Goal: Use online tool/utility: Utilize a website feature to perform a specific function

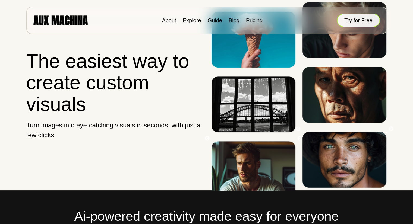
click at [367, 24] on button "Try for Free" at bounding box center [358, 21] width 43 height 14
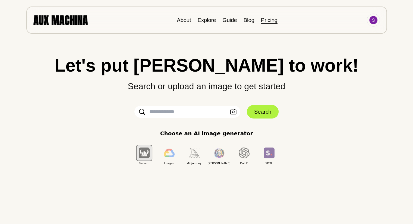
click at [269, 22] on link "Pricing" at bounding box center [269, 20] width 17 height 6
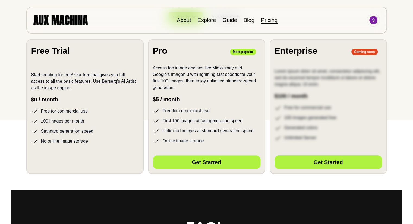
scroll to position [104, 0]
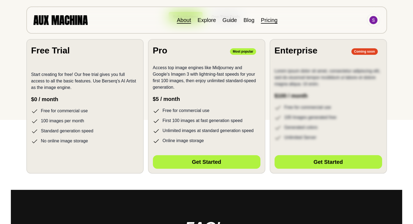
click at [188, 17] on link "About" at bounding box center [184, 20] width 14 height 6
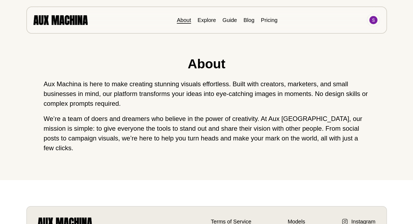
click at [49, 19] on img at bounding box center [60, 20] width 54 height 10
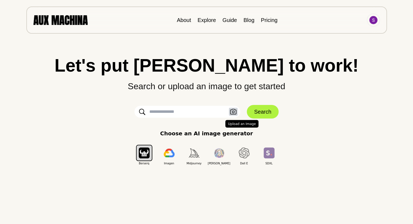
click at [231, 111] on icon "button" at bounding box center [233, 112] width 7 height 6
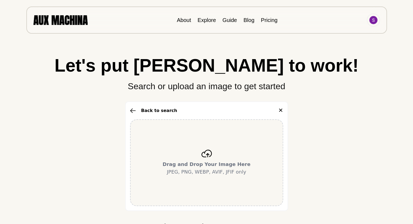
click at [209, 153] on icon at bounding box center [206, 154] width 11 height 8
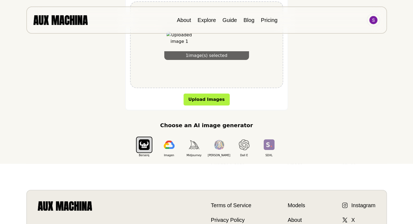
scroll to position [122, 0]
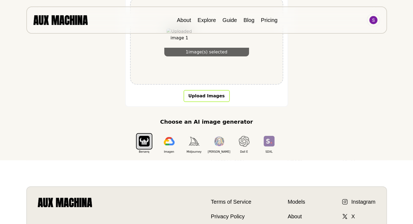
click at [201, 96] on button "Upload Images" at bounding box center [207, 96] width 46 height 12
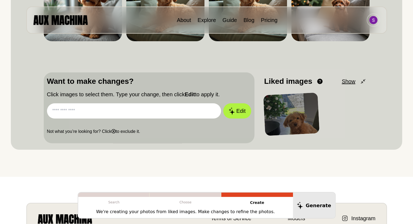
click at [88, 108] on input "text" at bounding box center [134, 110] width 174 height 15
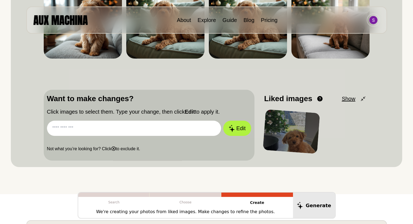
scroll to position [103, 0]
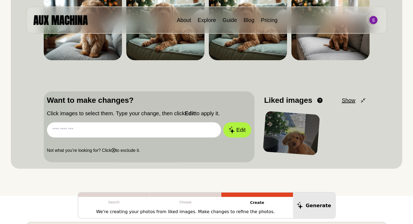
click at [175, 122] on input "text" at bounding box center [134, 129] width 174 height 15
click at [154, 133] on input "text" at bounding box center [134, 129] width 174 height 15
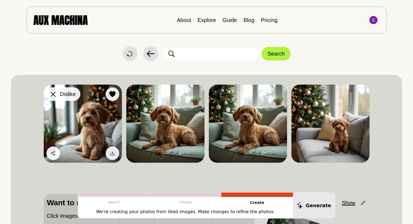
click at [52, 96] on icon at bounding box center [53, 94] width 5 height 5
click at [54, 96] on icon at bounding box center [53, 94] width 5 height 5
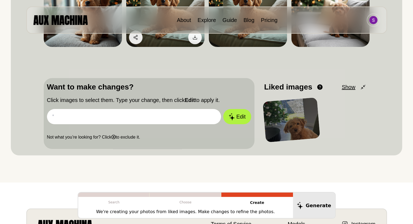
scroll to position [116, 0]
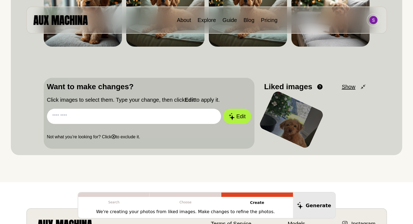
click at [149, 118] on input "text" at bounding box center [134, 116] width 174 height 15
type input "*"
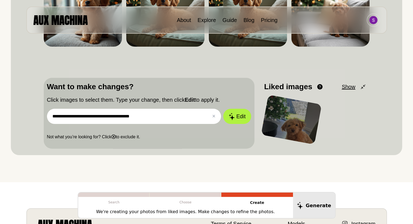
type input "**********"
click at [223, 109] on button "Edit" at bounding box center [237, 116] width 28 height 15
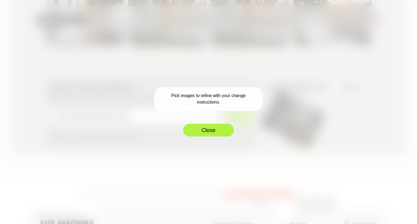
click at [208, 128] on button "Close" at bounding box center [209, 131] width 52 height 14
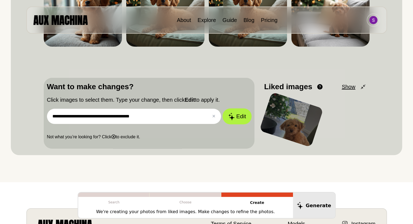
click at [228, 115] on button "Edit" at bounding box center [236, 117] width 29 height 16
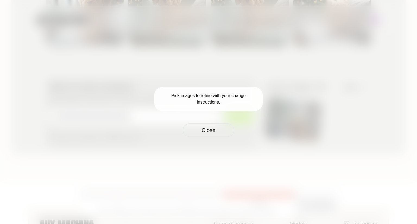
click at [228, 115] on div "Pick images to refine with your change instructions. Close" at bounding box center [208, 112] width 109 height 50
click at [213, 127] on button "Close" at bounding box center [209, 131] width 52 height 14
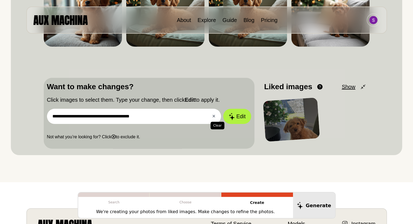
click at [212, 115] on button "✕ Clear" at bounding box center [214, 116] width 4 height 7
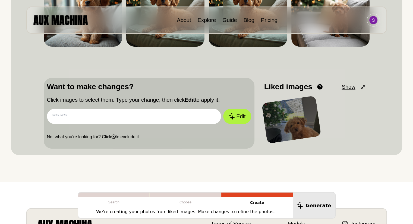
scroll to position [0, 0]
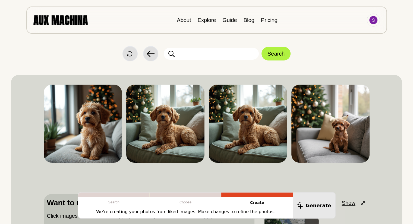
click at [217, 51] on input "text" at bounding box center [211, 54] width 95 height 12
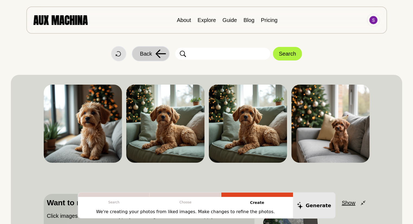
click at [151, 54] on span "Back" at bounding box center [146, 54] width 12 height 8
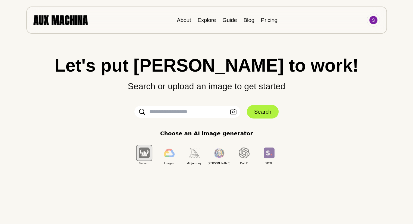
click at [189, 108] on input "text" at bounding box center [187, 112] width 106 height 12
click at [204, 108] on input "text" at bounding box center [187, 112] width 106 height 12
click at [194, 109] on input "text" at bounding box center [187, 112] width 106 height 12
type input "**********"
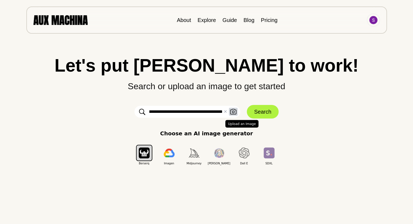
click button "Search" at bounding box center [263, 112] width 32 height 14
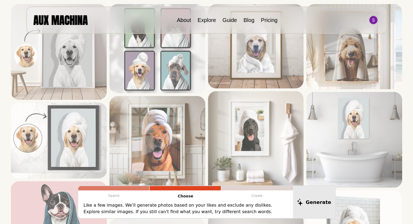
scroll to position [0, 0]
